Goal: Task Accomplishment & Management: Complete application form

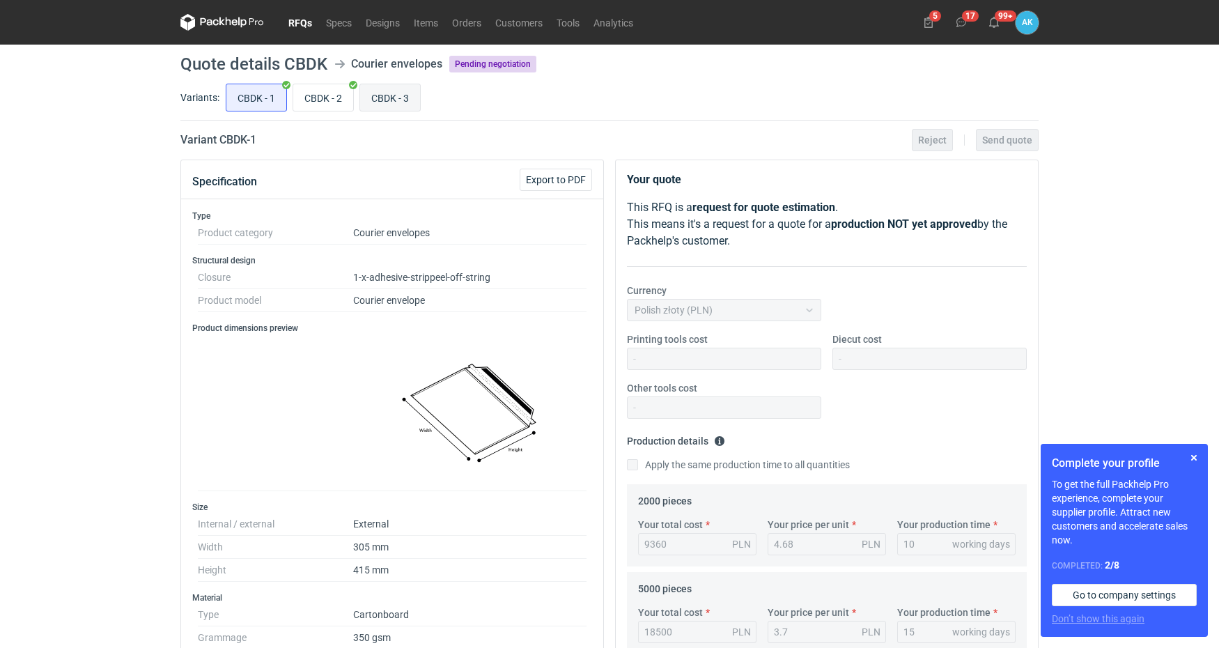
click at [389, 93] on input "CBDK - 3" at bounding box center [390, 97] width 60 height 26
radio input "true"
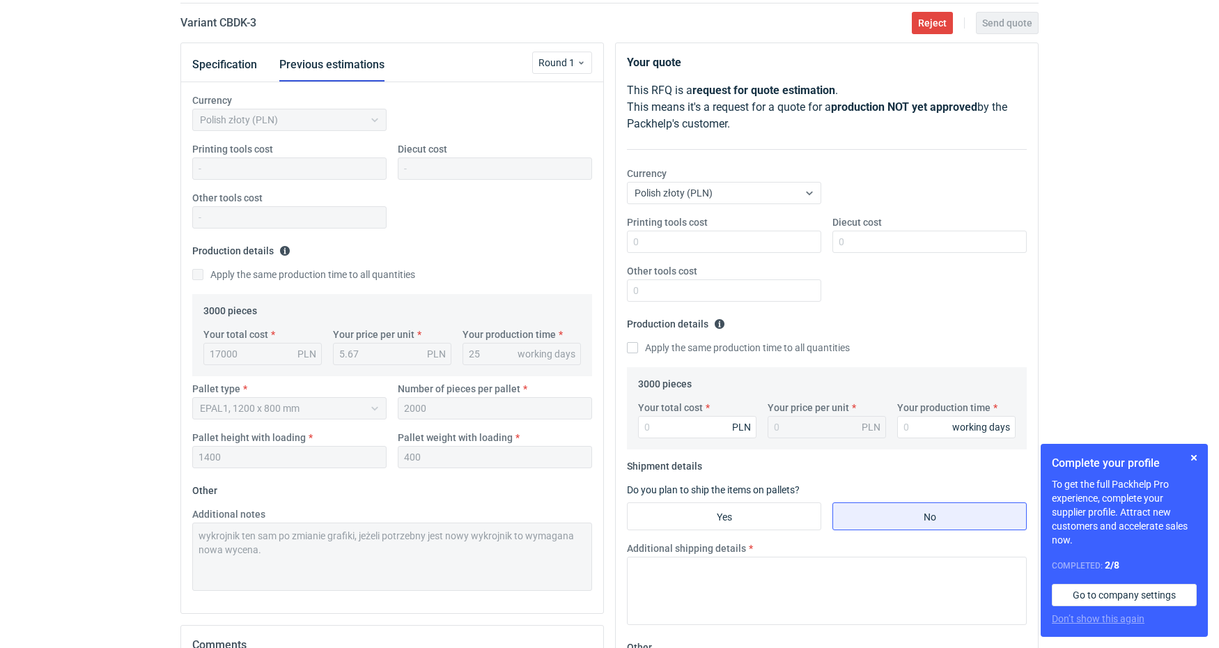
scroll to position [117, 0]
click at [699, 433] on input "Your total cost" at bounding box center [697, 427] width 118 height 22
type input "138"
type input "0.05"
type input "13800"
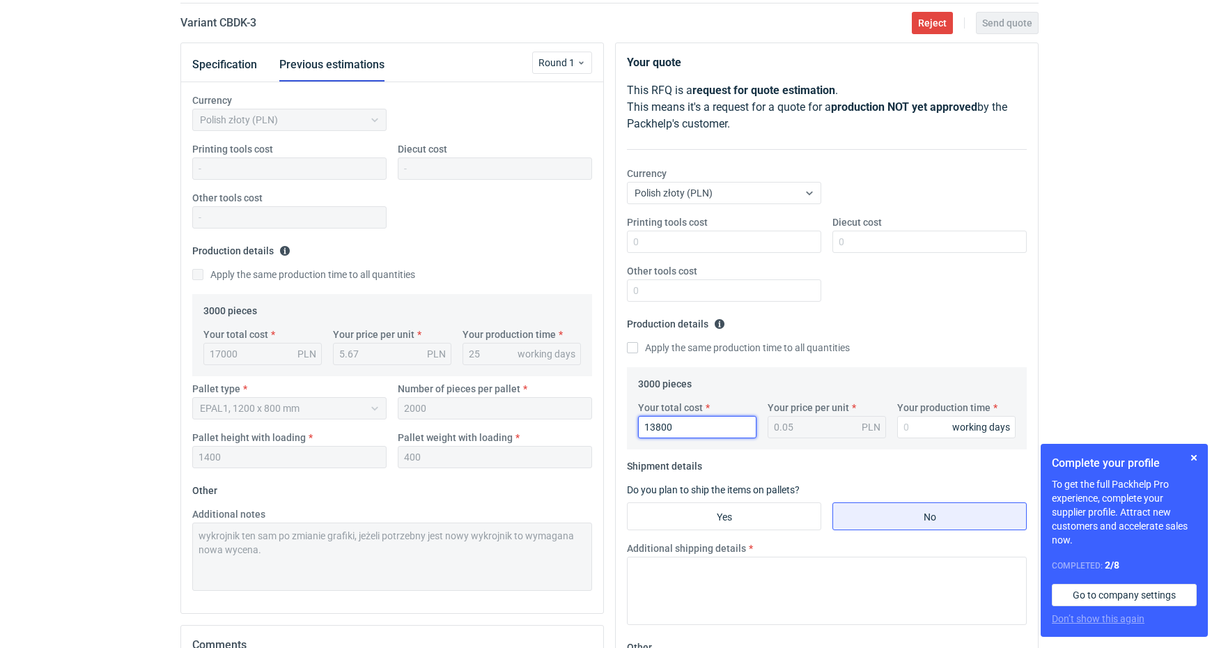
type input "4.6"
type input "13800"
click at [933, 433] on input "Your production time" at bounding box center [956, 427] width 118 height 22
type input "20"
click at [766, 515] on input "Yes" at bounding box center [724, 516] width 193 height 26
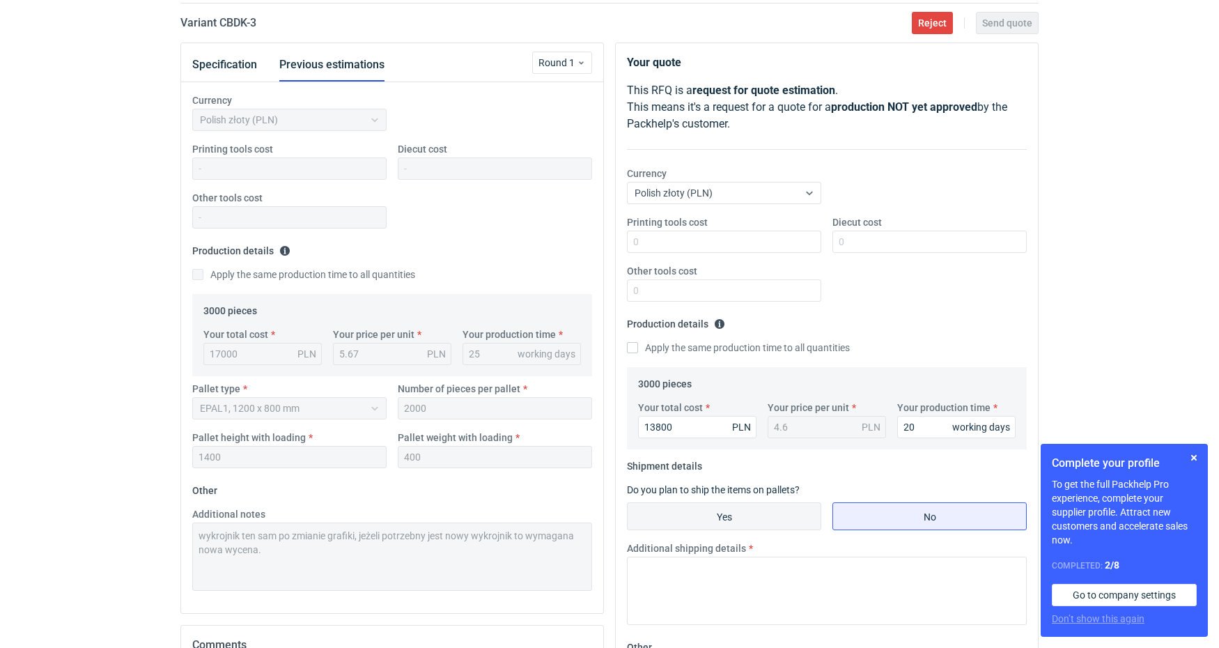
radio input "true"
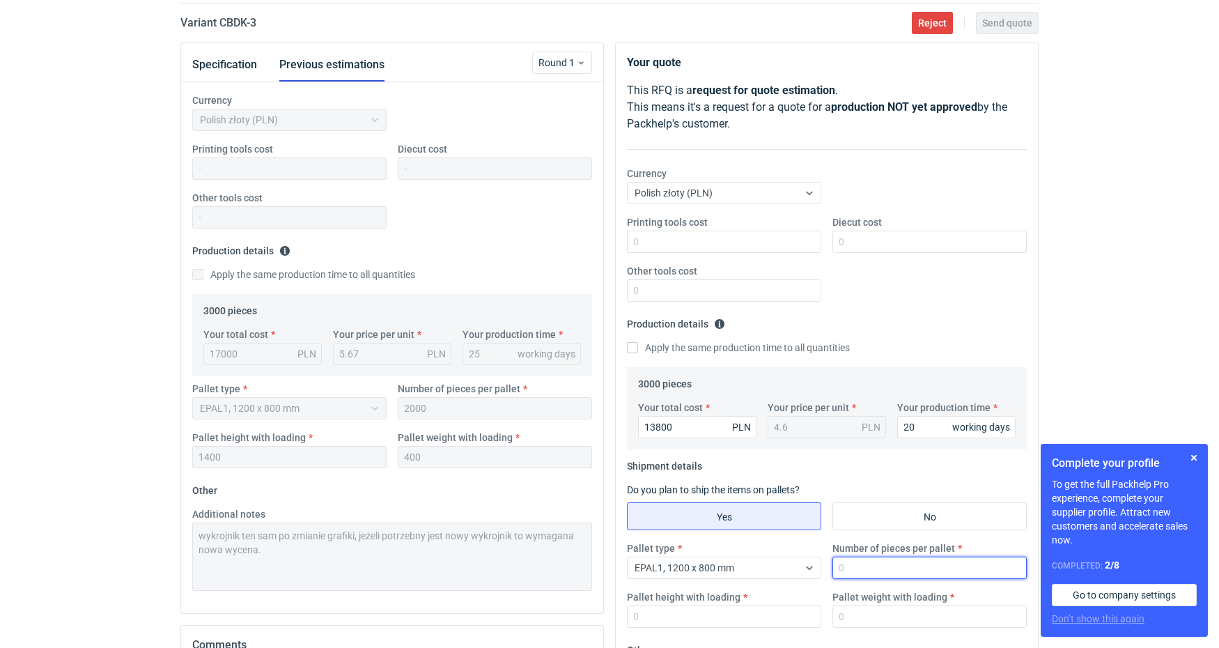
click at [873, 568] on input "Number of pieces per pallet" at bounding box center [929, 567] width 194 height 22
type input "2000"
click at [684, 619] on input "Pallet height with loading" at bounding box center [724, 616] width 194 height 22
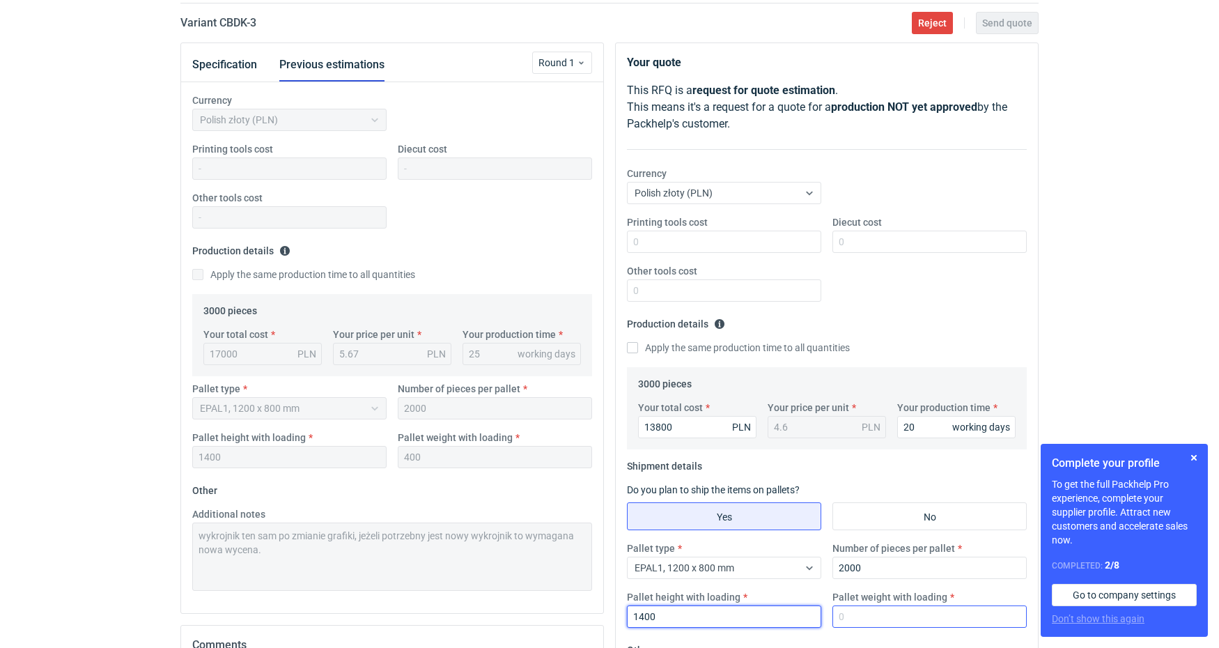
type input "1400"
click at [885, 616] on input "Pallet weight with loading" at bounding box center [929, 616] width 194 height 22
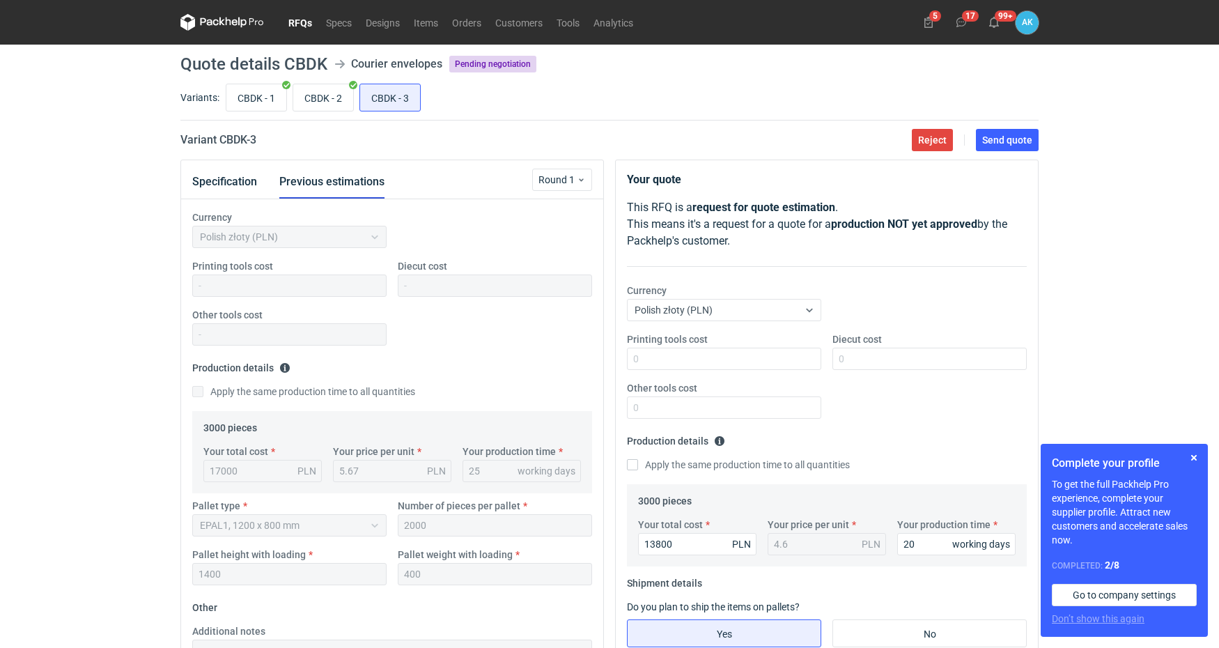
scroll to position [0, 0]
type input "400"
click at [992, 139] on span "Send quote" at bounding box center [1007, 140] width 50 height 10
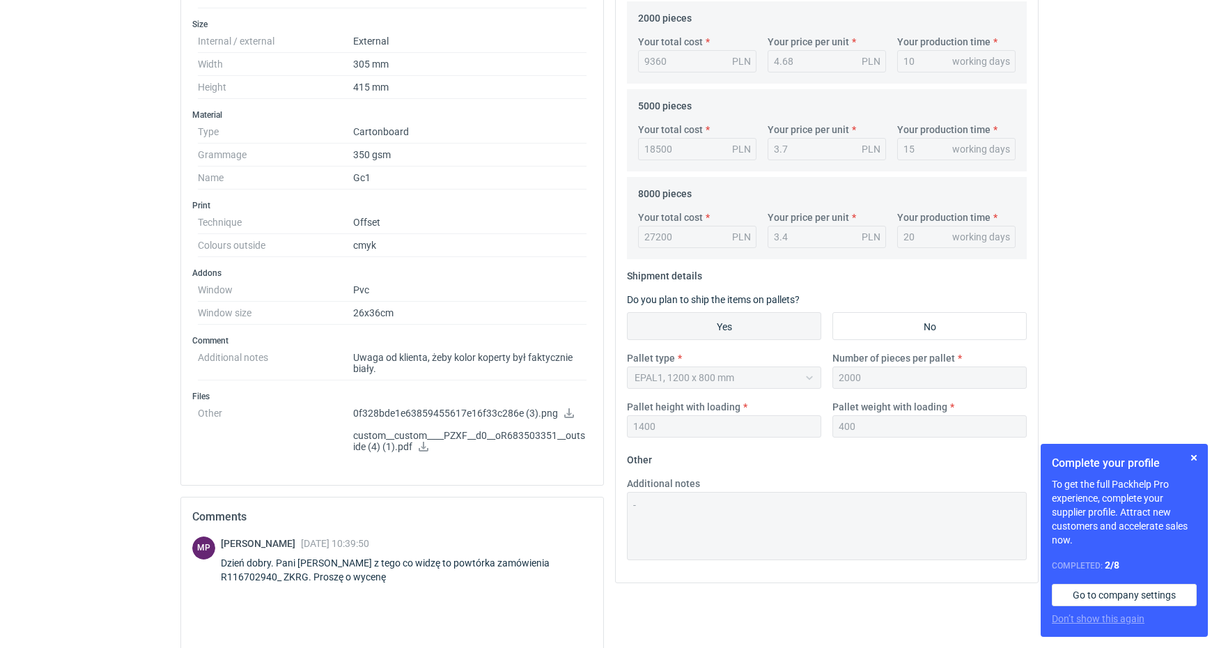
scroll to position [483, 0]
